Goal: Browse casually

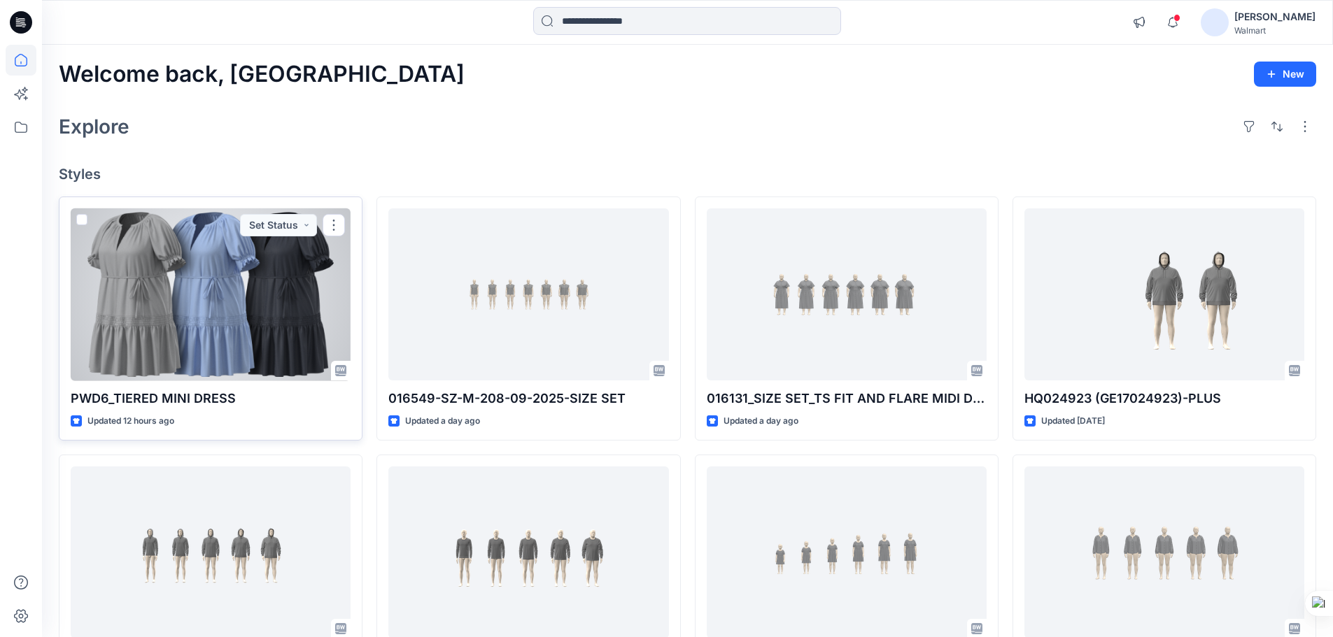
click at [233, 291] on div at bounding box center [211, 294] width 280 height 173
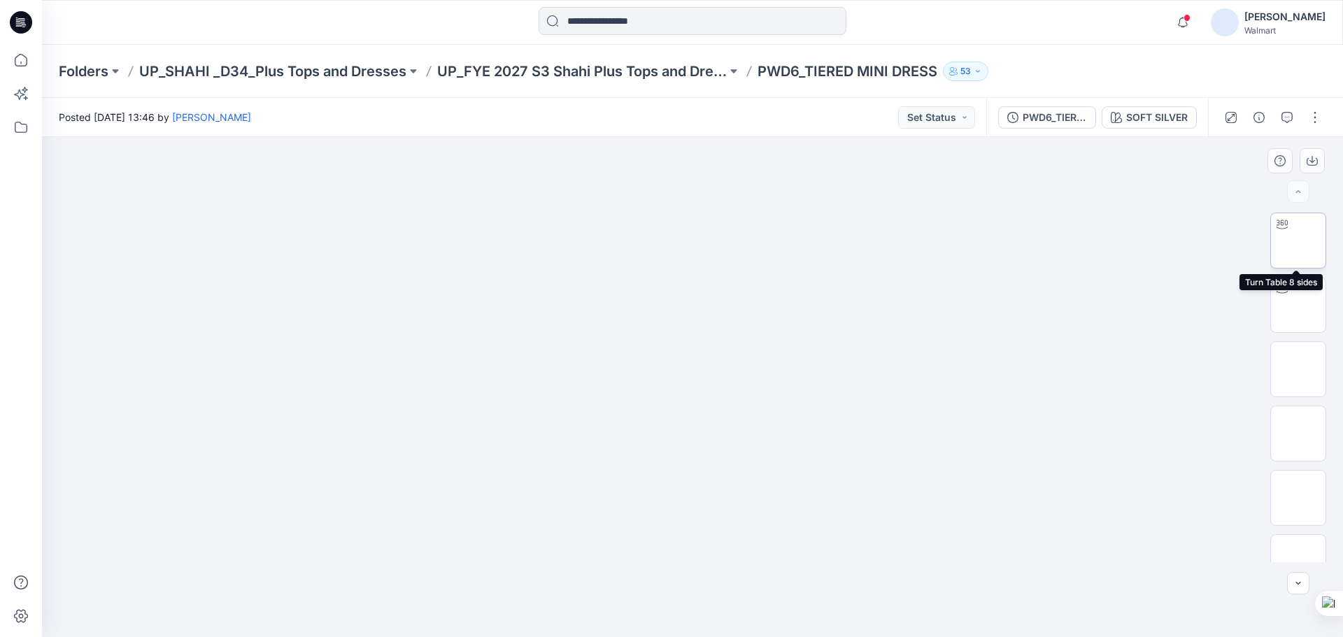
click at [1298, 241] on img at bounding box center [1298, 241] width 0 height 0
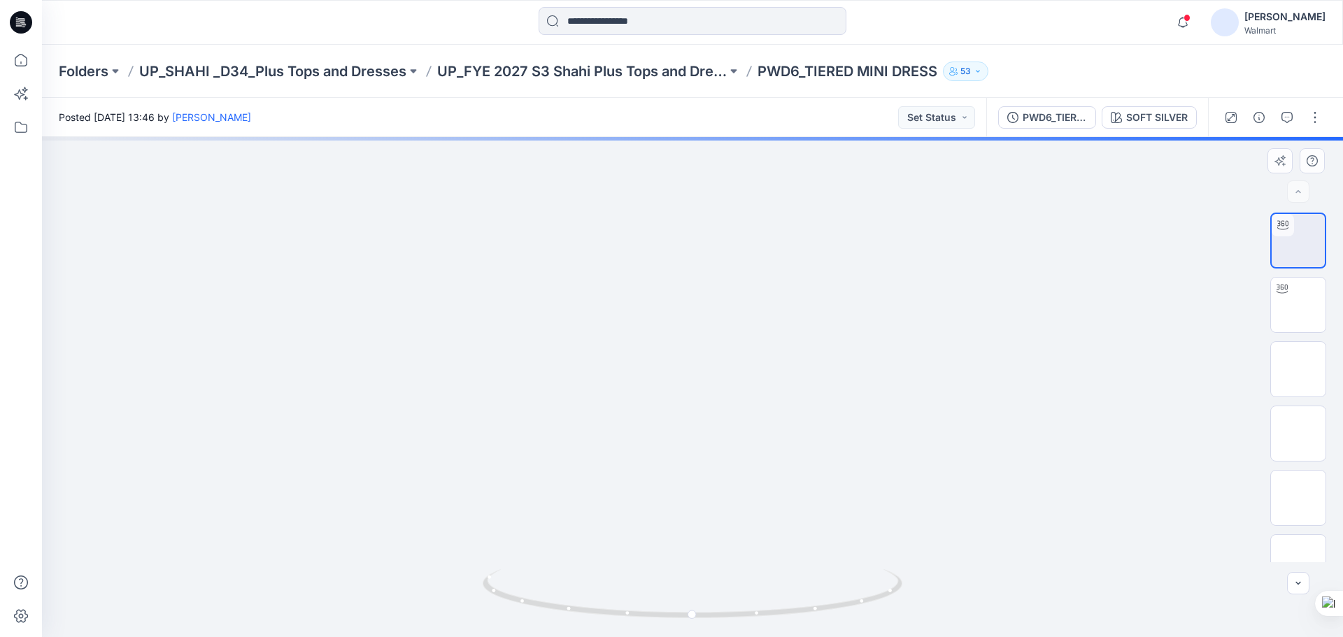
drag, startPoint x: 744, startPoint y: 423, endPoint x: 745, endPoint y: 304, distance: 118.2
drag, startPoint x: 774, startPoint y: 439, endPoint x: 774, endPoint y: 336, distance: 102.8
drag, startPoint x: 770, startPoint y: 321, endPoint x: 770, endPoint y: 448, distance: 126.6
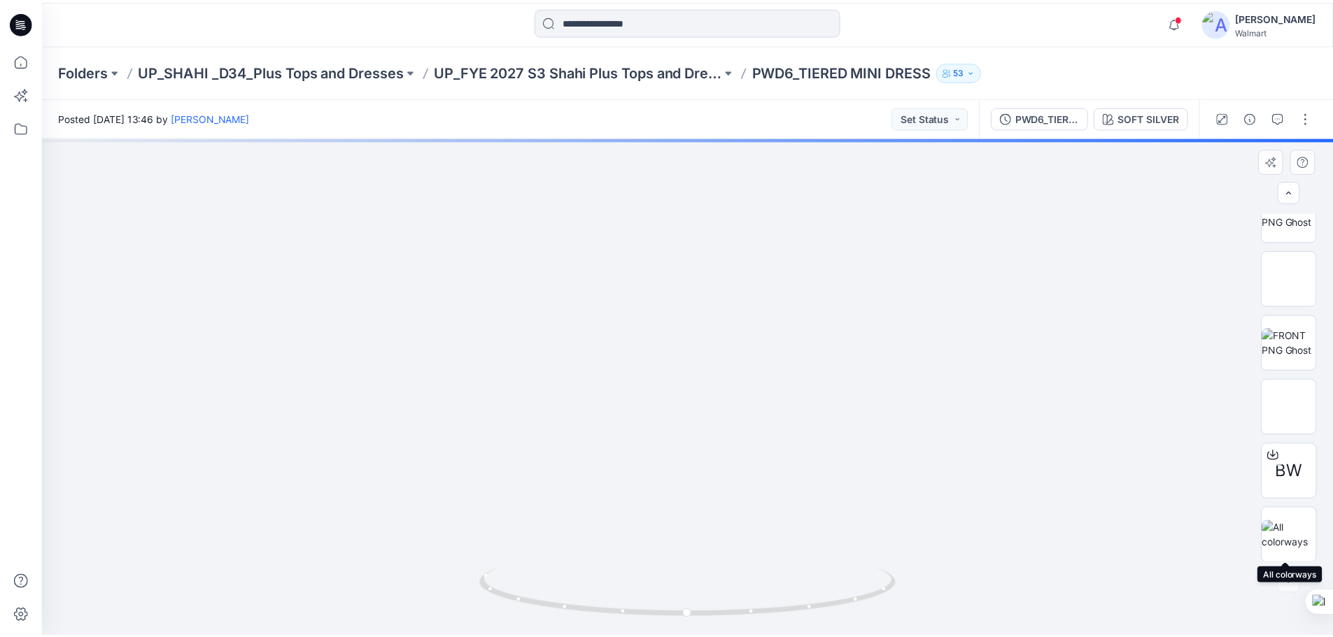
scroll to position [285, 0]
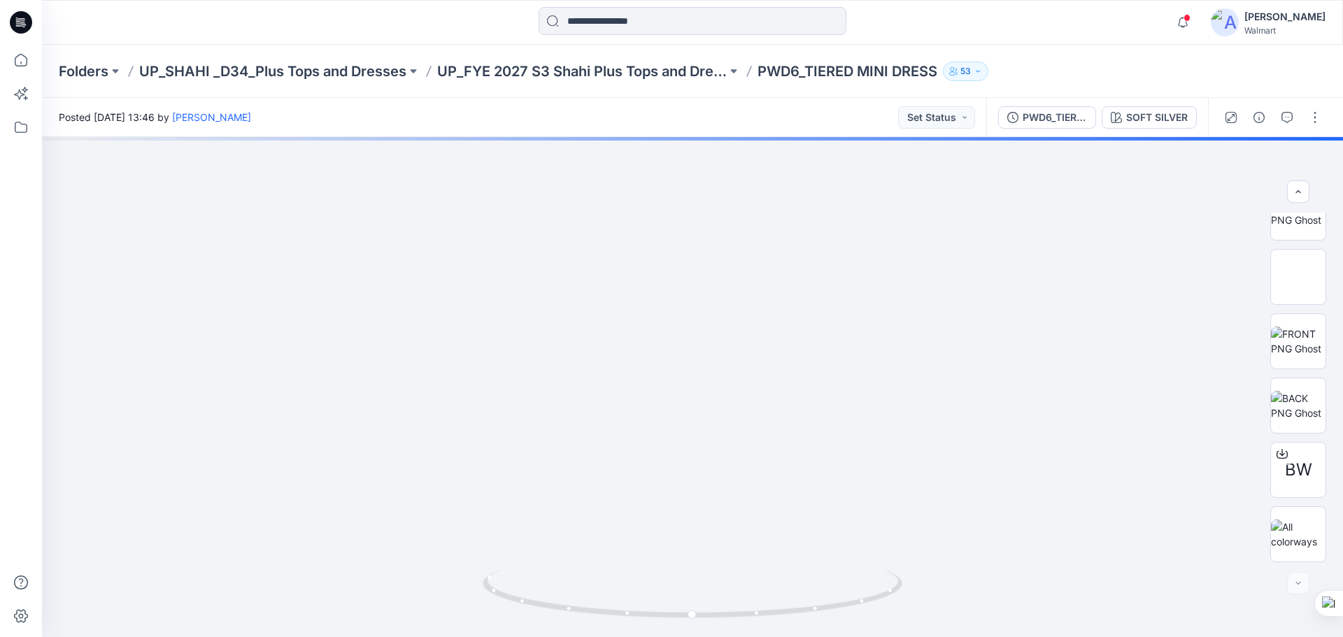
click at [30, 21] on icon at bounding box center [21, 22] width 22 height 22
